Goal: Task Accomplishment & Management: Manage account settings

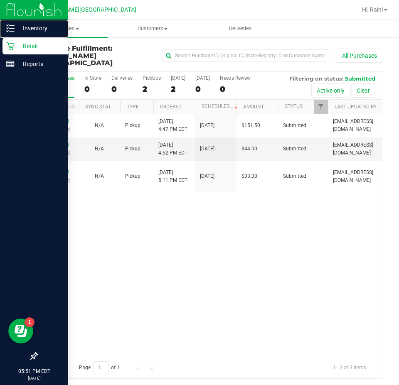
drag, startPoint x: 32, startPoint y: 27, endPoint x: 47, endPoint y: 48, distance: 25.6
click at [32, 27] on p "Inventory" at bounding box center [40, 28] width 50 height 10
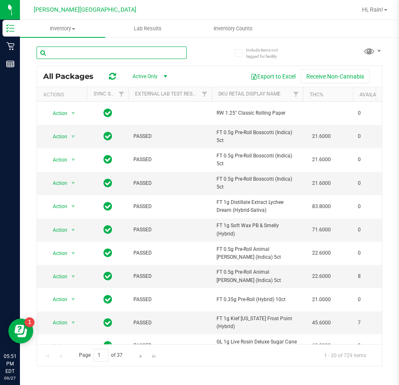
click at [155, 56] on input "text" at bounding box center [112, 53] width 150 height 12
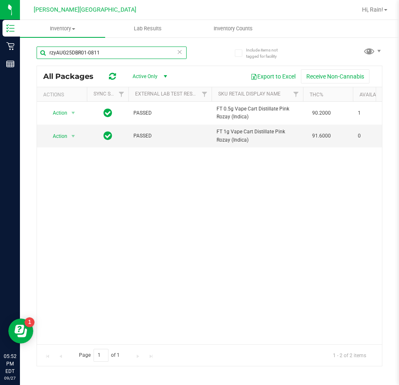
type input "rzyAUG25DBR01-0811"
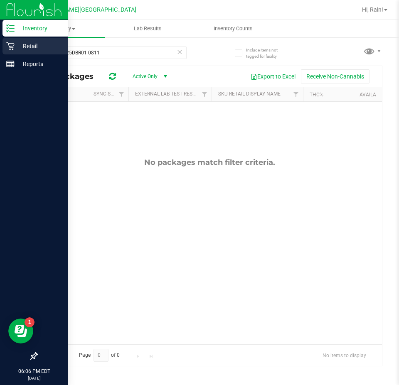
click at [32, 46] on p "Retail" at bounding box center [40, 46] width 50 height 10
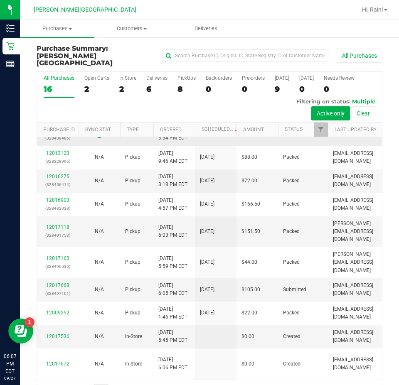
scroll to position [340, 0]
click at [62, 282] on link "12017668" at bounding box center [57, 285] width 23 height 6
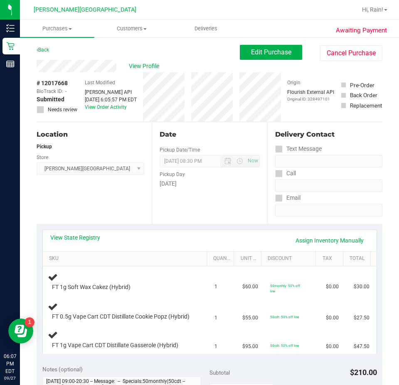
click at [44, 47] on div "Back" at bounding box center [43, 50] width 12 height 10
click at [48, 48] on link "Back" at bounding box center [43, 50] width 12 height 6
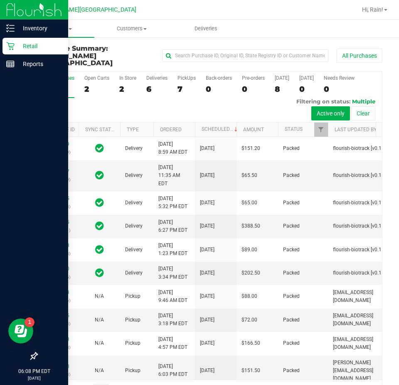
click at [27, 49] on p "Retail" at bounding box center [40, 46] width 50 height 10
click at [36, 63] on p "Reports" at bounding box center [40, 64] width 50 height 10
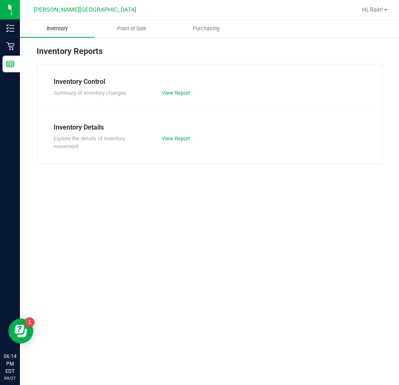
click at [61, 25] on span "Inventory" at bounding box center [57, 28] width 44 height 7
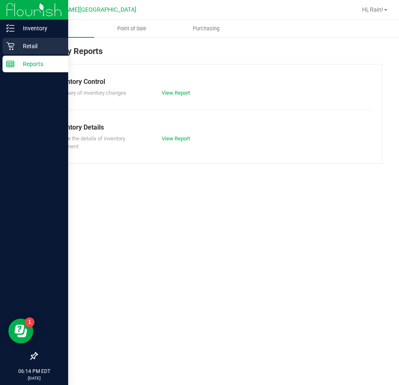
click at [23, 46] on p "Retail" at bounding box center [40, 46] width 50 height 10
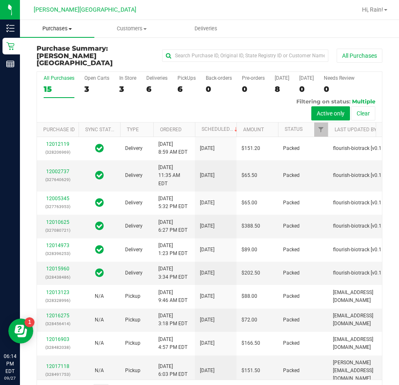
click at [60, 29] on span "Purchases" at bounding box center [57, 28] width 74 height 7
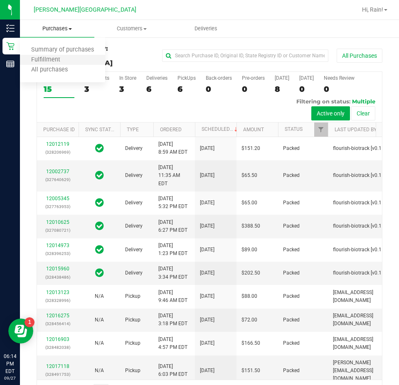
click at [68, 55] on li "Fulfillment" at bounding box center [62, 60] width 85 height 10
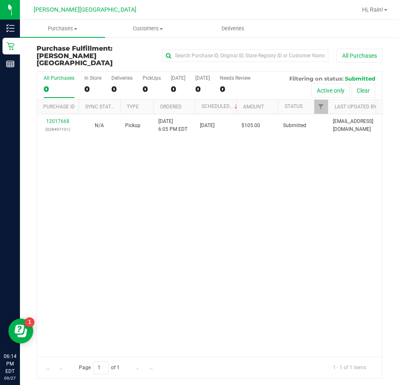
click at [96, 152] on div "12017668 (328497101) N/A Pickup [DATE] 6:05 PM EDT 9/27/2025 $105.00 Submitted …" at bounding box center [209, 235] width 345 height 243
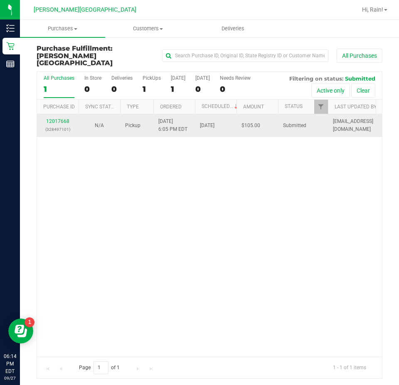
drag, startPoint x: 110, startPoint y: 120, endPoint x: 104, endPoint y: 122, distance: 5.5
click at [108, 122] on div "N/A" at bounding box center [99, 126] width 32 height 8
click at [59, 118] on link "12017668" at bounding box center [57, 121] width 23 height 6
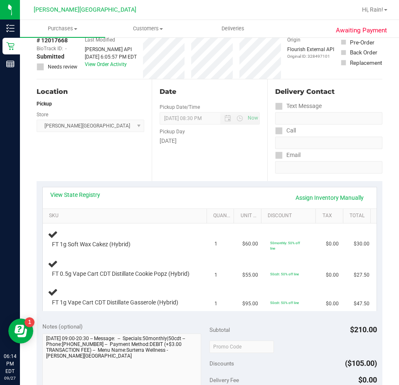
scroll to position [83, 0]
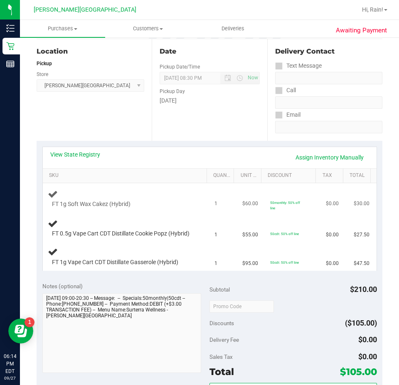
click at [81, 201] on span "FT 1g Soft Wax Cakez (Hybrid)" at bounding box center [91, 204] width 79 height 8
drag, startPoint x: 82, startPoint y: 233, endPoint x: 171, endPoint y: 233, distance: 88.9
click at [171, 233] on span "FT 0.5g Vape Cart CDT Distillate Cookie Popz (Hybrid)" at bounding box center [120, 234] width 137 height 8
click at [172, 243] on td "FT 0.5g Vape Cart CDT Distillate Cookie Popz (Hybrid)" at bounding box center [126, 228] width 167 height 28
drag, startPoint x: 84, startPoint y: 268, endPoint x: 225, endPoint y: 277, distance: 141.1
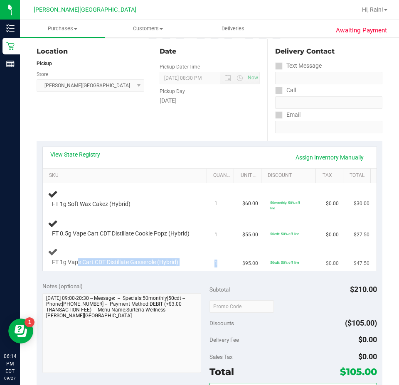
click at [225, 271] on tr "FT 1g Vape Cart CDT Distillate Gasserole (Hybrid) 1 $95.00 50cdt: 50% off line …" at bounding box center [210, 257] width 334 height 28
click at [164, 266] on span "FT 1g Vape Cart CDT Distillate Gasserole (Hybrid)" at bounding box center [115, 262] width 126 height 8
click at [146, 253] on div "FT 1g Vape Cart CDT Distillate Gasserole (Hybrid)" at bounding box center [126, 257] width 157 height 20
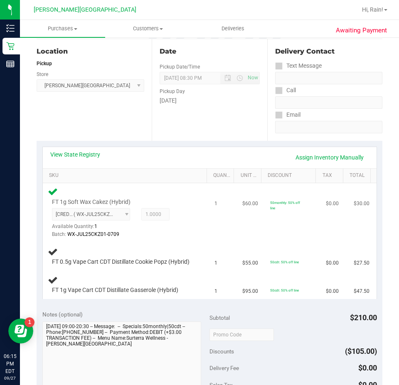
click at [164, 234] on div "Batch: WX-JUL25CKZ01-0709" at bounding box center [122, 235] width 141 height 8
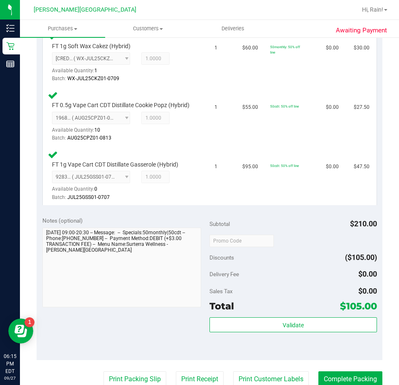
scroll to position [249, 0]
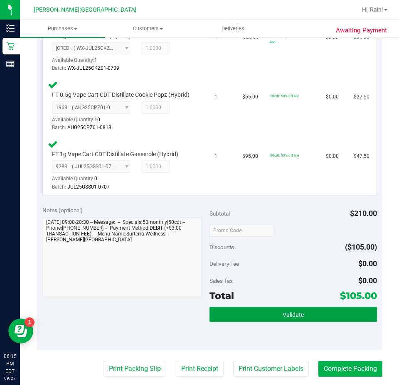
click at [264, 322] on button "Validate" at bounding box center [292, 314] width 167 height 15
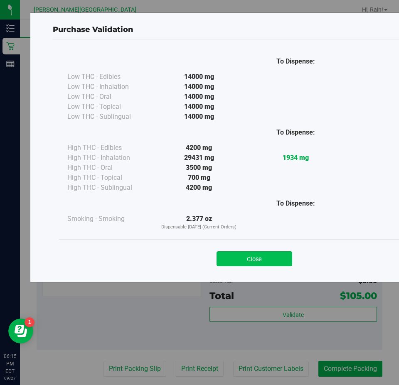
click at [219, 258] on button "Close" at bounding box center [254, 258] width 76 height 15
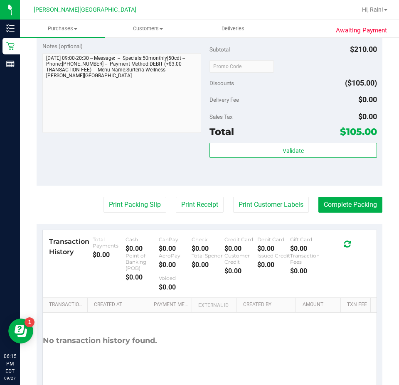
scroll to position [415, 0]
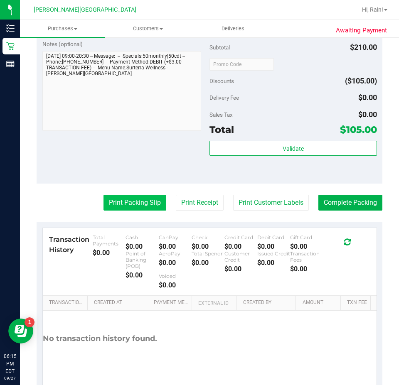
click at [112, 209] on button "Print Packing Slip" at bounding box center [134, 203] width 63 height 16
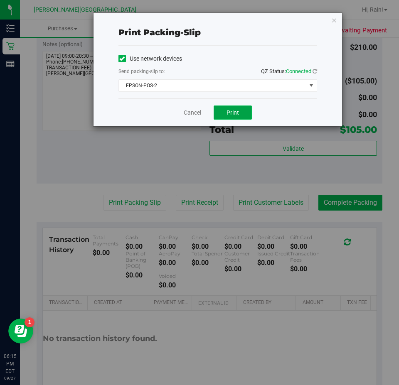
click at [228, 115] on span "Print" at bounding box center [232, 112] width 12 height 7
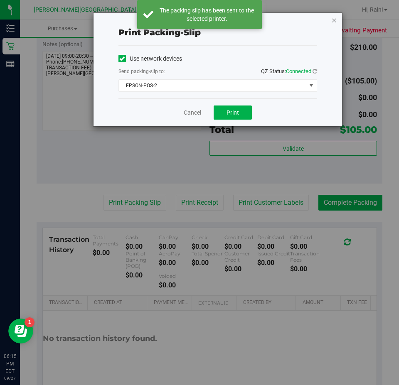
click at [336, 18] on icon "button" at bounding box center [334, 20] width 6 height 10
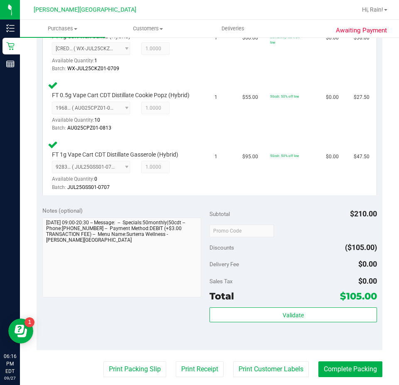
scroll to position [249, 0]
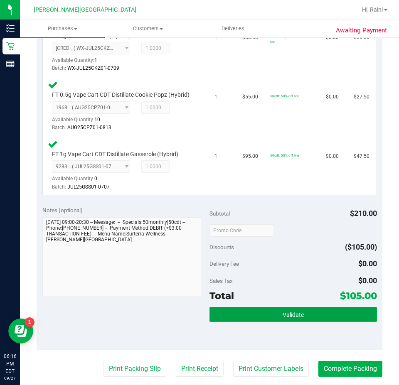
click at [290, 318] on span "Validate" at bounding box center [292, 315] width 21 height 7
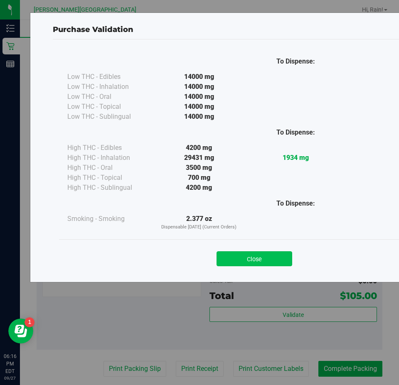
click at [267, 258] on button "Close" at bounding box center [254, 258] width 76 height 15
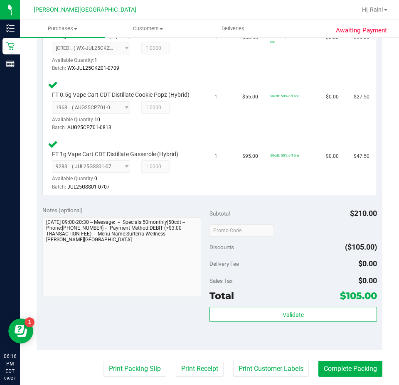
scroll to position [415, 0]
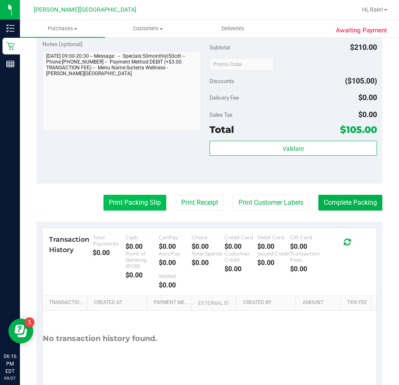
click at [147, 207] on button "Print Packing Slip" at bounding box center [134, 203] width 63 height 16
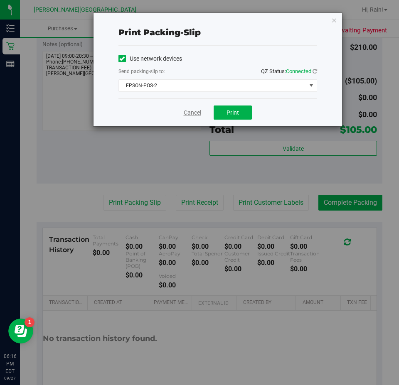
click at [184, 115] on link "Cancel" at bounding box center [192, 112] width 17 height 9
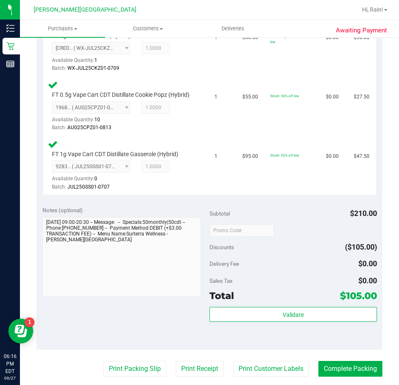
scroll to position [454, 0]
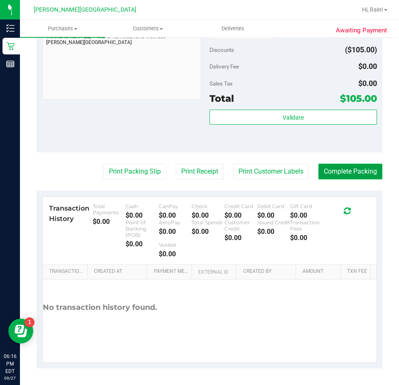
click at [326, 167] on button "Complete Packing" at bounding box center [350, 172] width 64 height 16
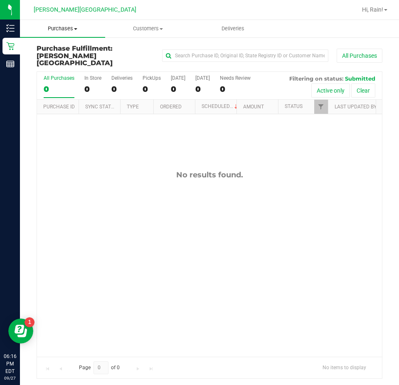
click at [87, 27] on span "Purchases" at bounding box center [62, 28] width 85 height 7
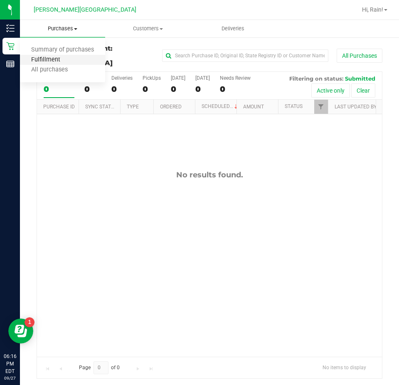
click at [54, 56] on span "Fulfillment" at bounding box center [46, 59] width 52 height 7
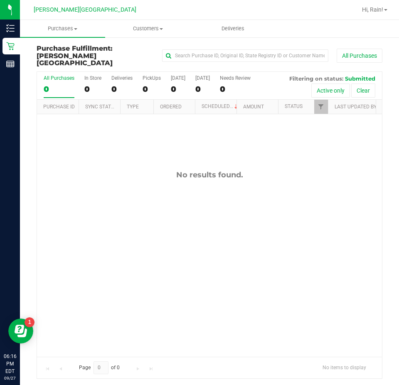
click at [98, 238] on div "No results found." at bounding box center [209, 263] width 345 height 299
click at [236, 261] on div "No results found." at bounding box center [209, 263] width 345 height 299
